Goal: Task Accomplishment & Management: Manage account settings

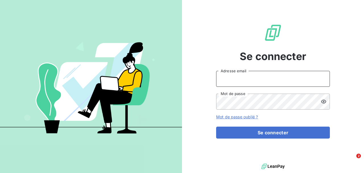
type input "[EMAIL_ADDRESS][DOMAIN_NAME]"
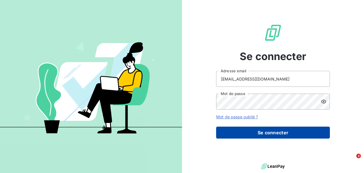
click at [275, 131] on button "Se connecter" at bounding box center [273, 133] width 114 height 12
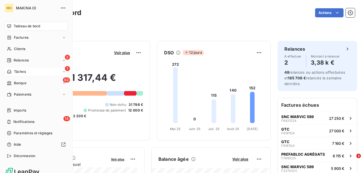
click at [33, 72] on div "1 Tâches" at bounding box center [36, 71] width 63 height 9
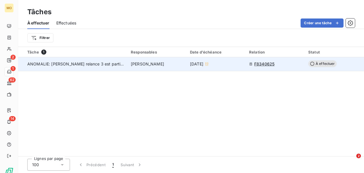
click at [85, 63] on span "ANOMALIE: [PERSON_NAME] relance 3 est partie alors que le dossier est soldé dan…" at bounding box center [193, 63] width 333 height 5
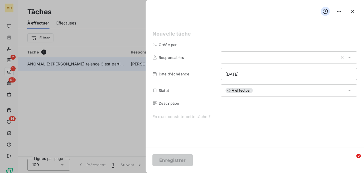
type input "[DATE]"
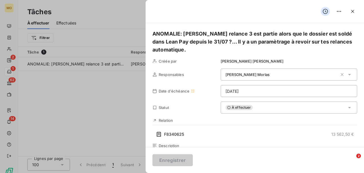
click at [6, 48] on div at bounding box center [182, 86] width 364 height 173
click at [10, 50] on div at bounding box center [182, 86] width 364 height 173
click at [355, 12] on icon "button" at bounding box center [353, 12] width 6 height 6
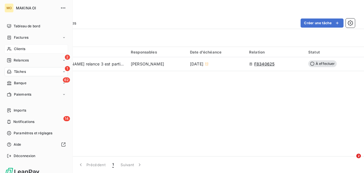
click at [31, 48] on div "Clients" at bounding box center [36, 48] width 63 height 9
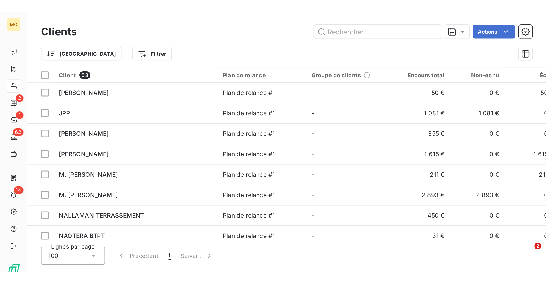
scroll to position [327, 0]
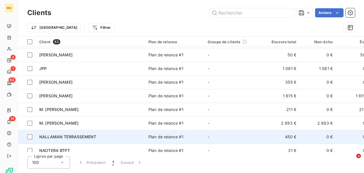
click at [89, 134] on span "NALLAMAN TERRASSEMENT" at bounding box center [67, 136] width 57 height 5
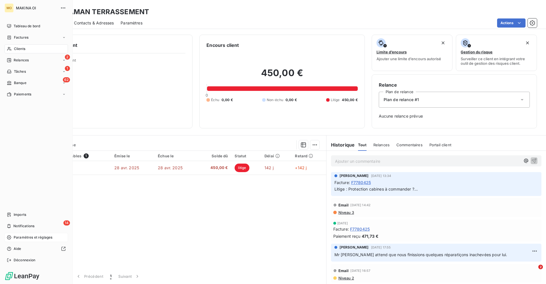
click at [26, 173] on span "Paramètres et réglages" at bounding box center [33, 237] width 39 height 5
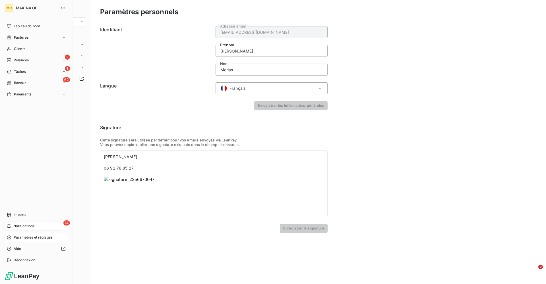
click at [23, 173] on span "Notifications" at bounding box center [23, 226] width 21 height 5
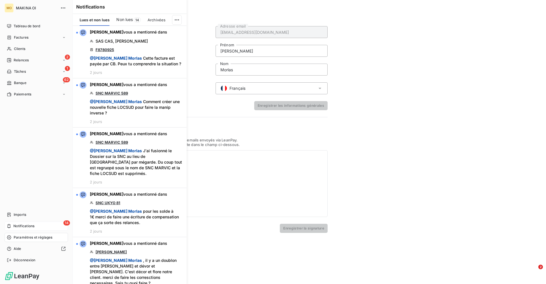
click at [23, 173] on span "Notifications" at bounding box center [23, 226] width 21 height 5
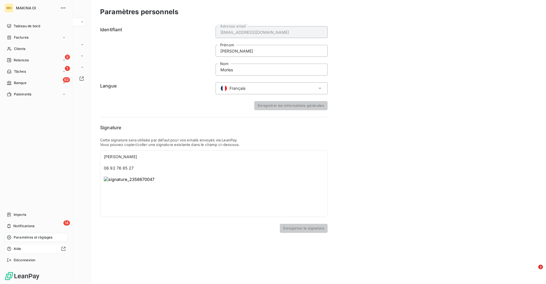
click at [22, 173] on div "Aide" at bounding box center [36, 249] width 63 height 9
click at [34, 27] on span "Tableau de bord" at bounding box center [27, 26] width 26 height 5
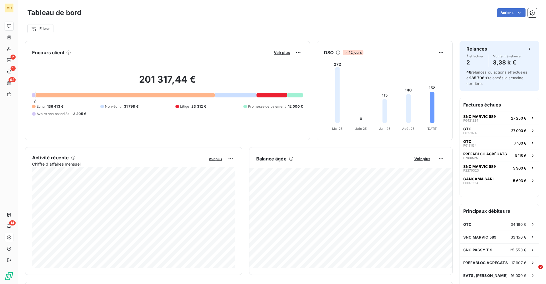
click at [364, 19] on html "MO 2 1 62 14 Tableau de bord Actions Filtrer Encours client Voir plus 201 317,4…" at bounding box center [273, 142] width 546 height 284
click at [348, 15] on div "Actions" at bounding box center [312, 12] width 449 height 9
click at [364, 13] on html "MO 2 1 62 14 Tableau de bord Actions Exporter le tableau de bord Filtrer Encour…" at bounding box center [273, 142] width 546 height 284
click at [364, 13] on icon "button" at bounding box center [532, 12] width 1 height 1
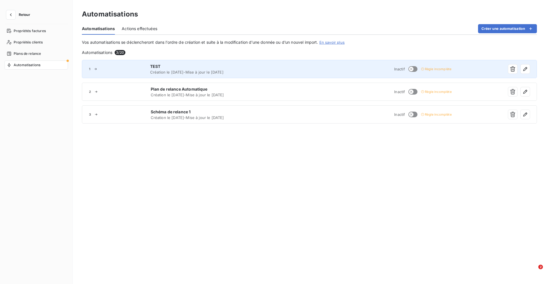
click at [208, 70] on div "TEST Création le [DATE] - Mise à jour le [DATE]" at bounding box center [229, 69] width 158 height 11
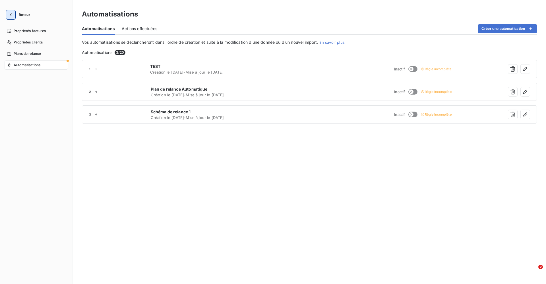
click at [13, 16] on icon "button" at bounding box center [11, 15] width 6 height 6
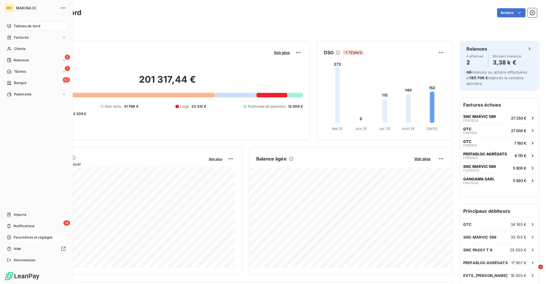
click at [27, 173] on div "Paramètres et réglages" at bounding box center [36, 237] width 63 height 9
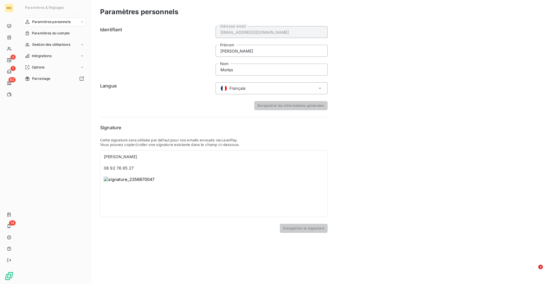
click at [83, 22] on icon at bounding box center [82, 21] width 2 height 1
click at [78, 67] on div "Gestion des utilisateurs" at bounding box center [54, 67] width 63 height 9
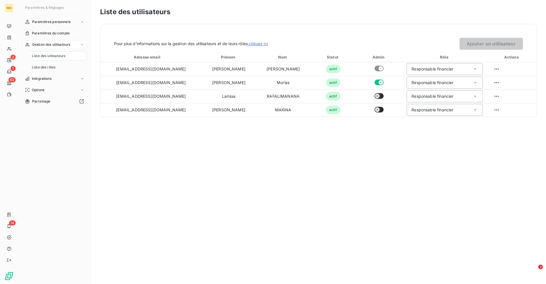
click at [56, 56] on span "Liste des utilisateurs" at bounding box center [49, 55] width 34 height 5
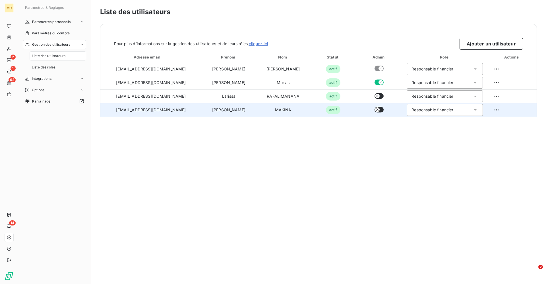
click at [364, 110] on icon at bounding box center [475, 110] width 3 height 1
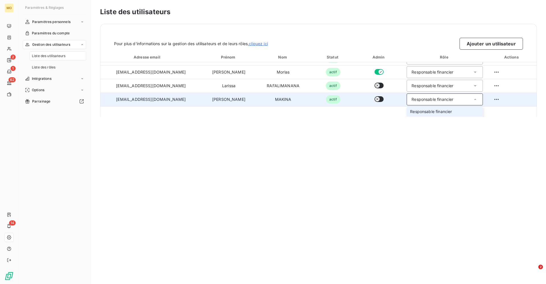
click at [364, 110] on li "Responsable financier" at bounding box center [445, 112] width 76 height 10
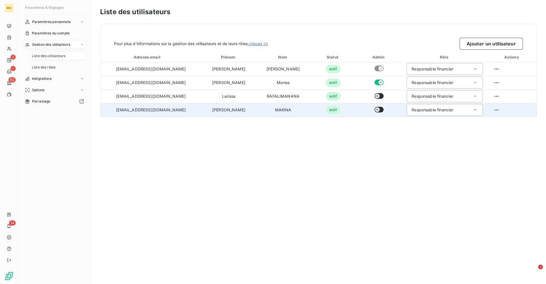
scroll to position [0, 0]
click at [364, 110] on icon at bounding box center [475, 110] width 3 height 1
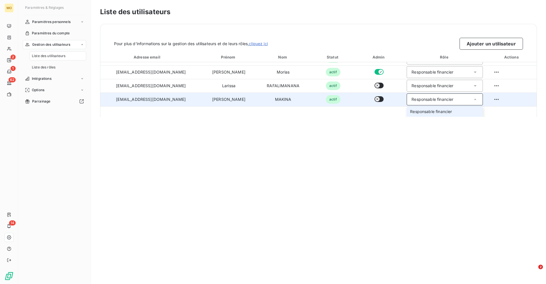
click at [364, 110] on li "Responsable financier" at bounding box center [445, 112] width 76 height 10
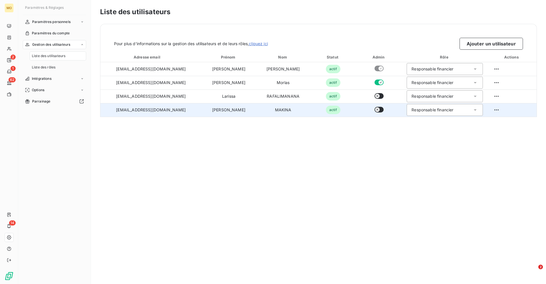
scroll to position [0, 0]
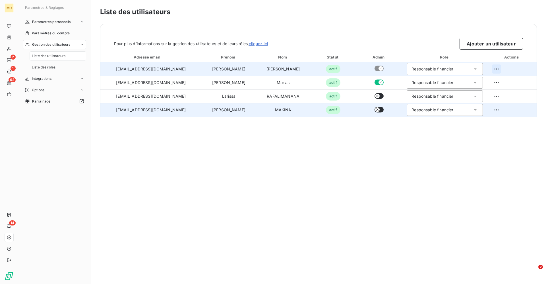
click at [364, 68] on html "MO 2 1 62 14 Paramètres & Réglages Paramètres personnels Paramètres du compte G…" at bounding box center [273, 142] width 546 height 284
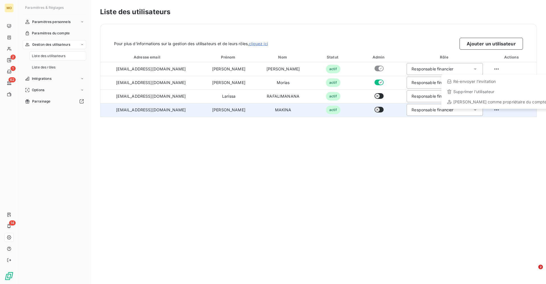
click at [364, 30] on html "MO 2 1 62 14 Paramètres & Réglages Paramètres personnels Paramètres du compte G…" at bounding box center [273, 142] width 546 height 284
click at [332, 173] on div "Liste des utilisateurs Pour plus d’informations sur la gestion des utilisateurs…" at bounding box center [318, 142] width 455 height 284
click at [364, 110] on icon at bounding box center [475, 110] width 6 height 6
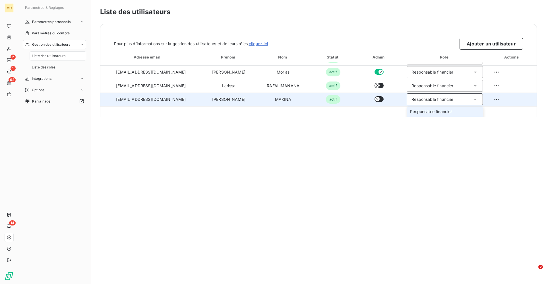
click at [364, 110] on li "Responsable financier" at bounding box center [445, 112] width 76 height 10
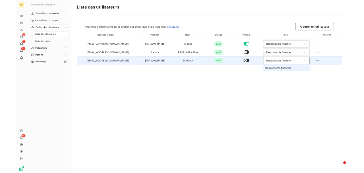
scroll to position [0, 0]
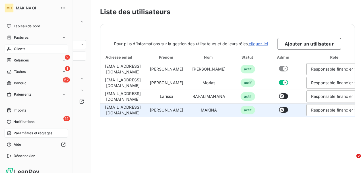
click at [14, 47] on span "Clients" at bounding box center [19, 48] width 11 height 5
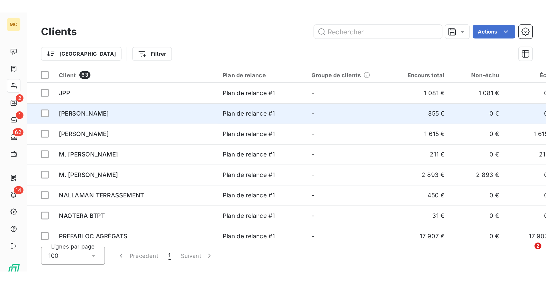
scroll to position [342, 0]
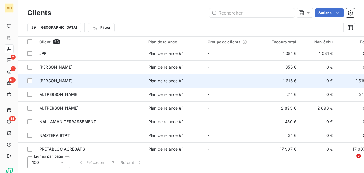
click at [109, 81] on div "[PERSON_NAME]" at bounding box center [90, 81] width 102 height 6
